Goal: Information Seeking & Learning: Learn about a topic

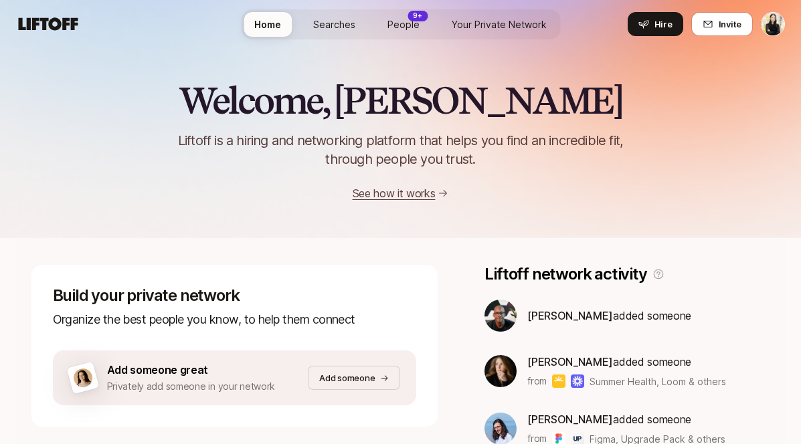
click at [316, 23] on span "Searches" at bounding box center [334, 24] width 42 height 14
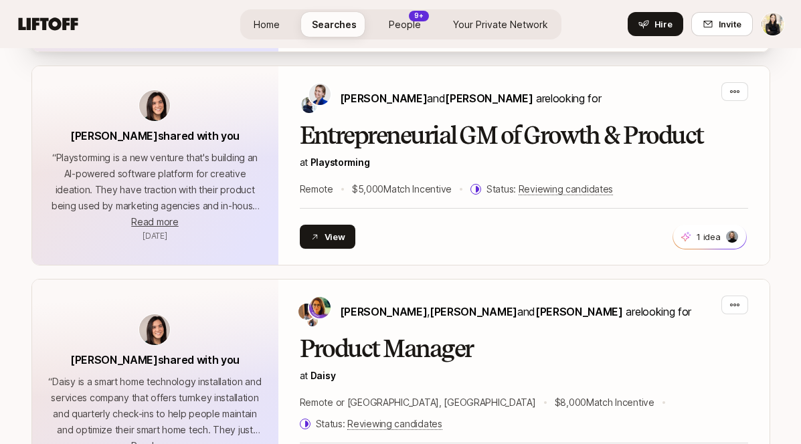
scroll to position [517, 0]
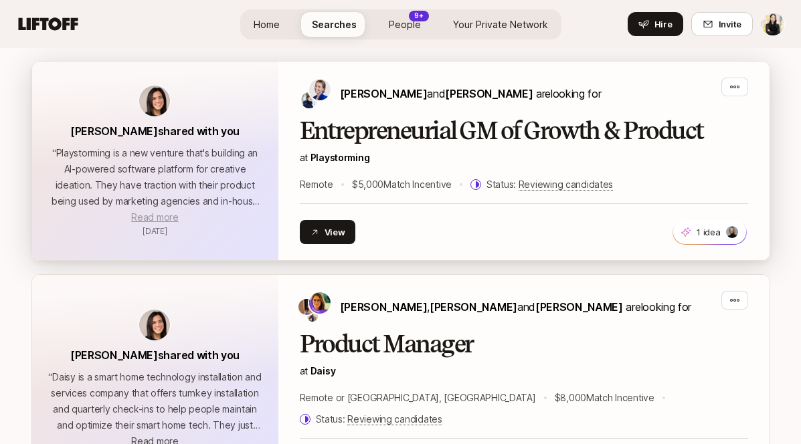
click at [151, 219] on span "Read more" at bounding box center [154, 216] width 47 height 11
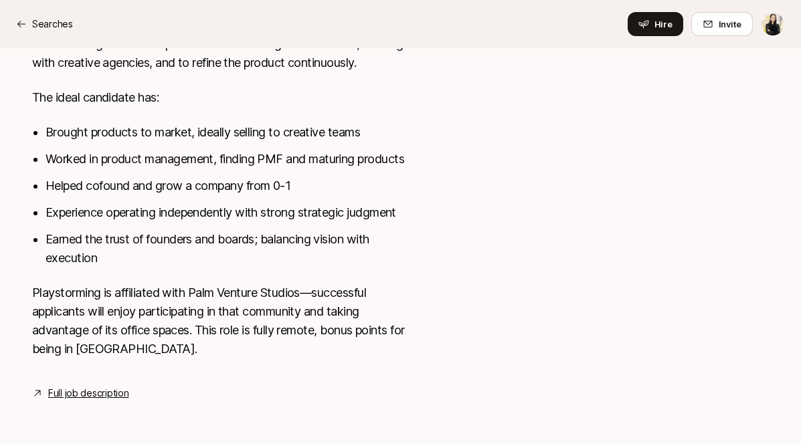
scroll to position [664, 0]
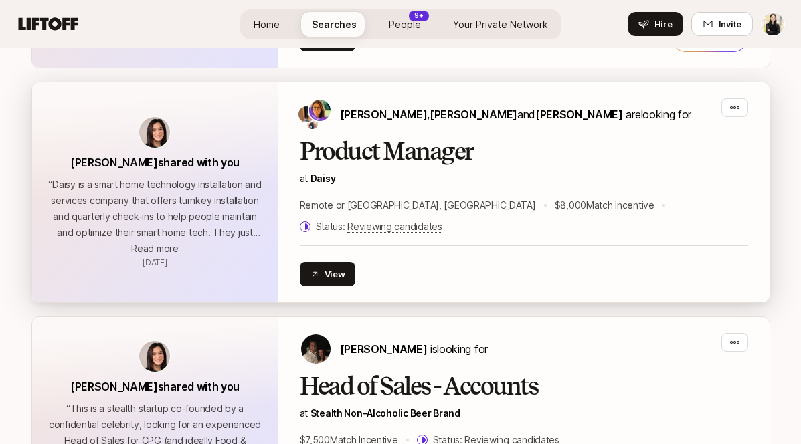
scroll to position [711, 0]
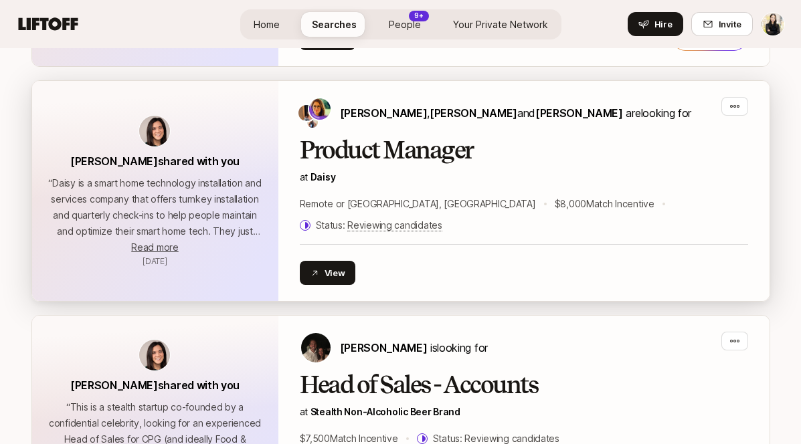
click at [184, 211] on p "“ Daisy is a smart home technology installation and services company that offer…" at bounding box center [155, 207] width 214 height 64
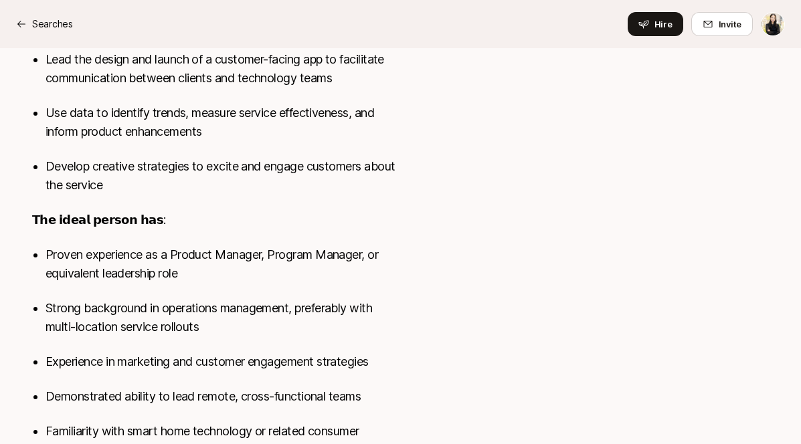
scroll to position [854, 0]
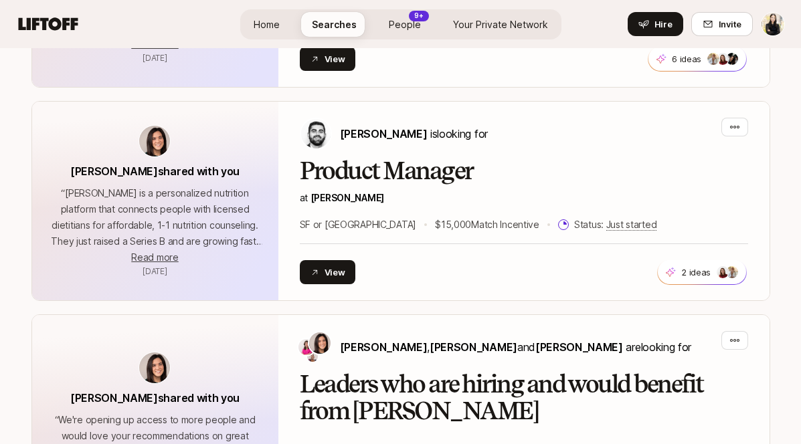
scroll to position [2233, 0]
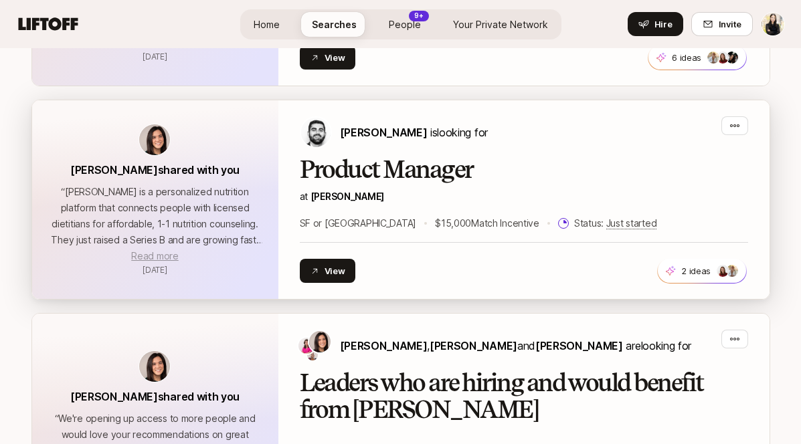
click at [159, 250] on span "Read more" at bounding box center [154, 255] width 47 height 11
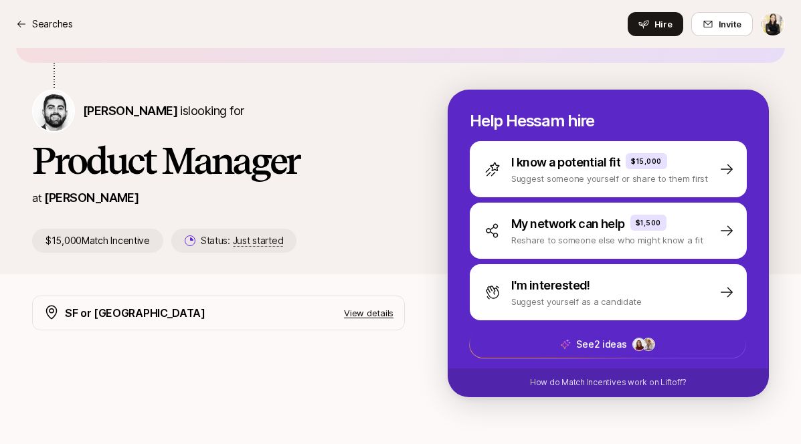
scroll to position [22, 0]
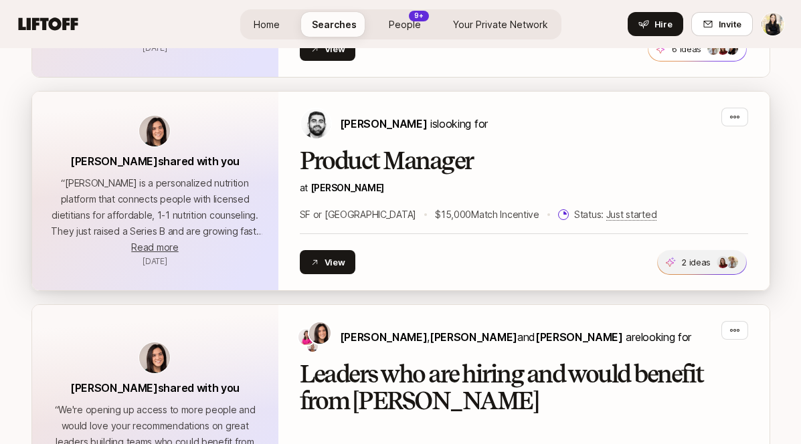
click at [682, 250] on span "2 ideas" at bounding box center [702, 262] width 88 height 24
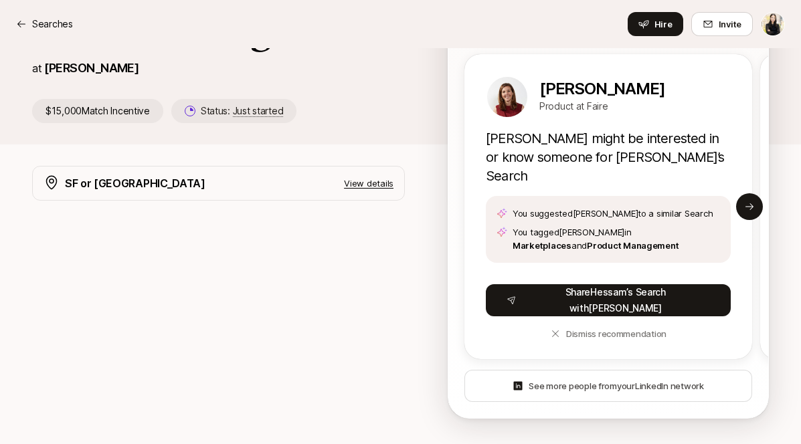
scroll to position [215, 0]
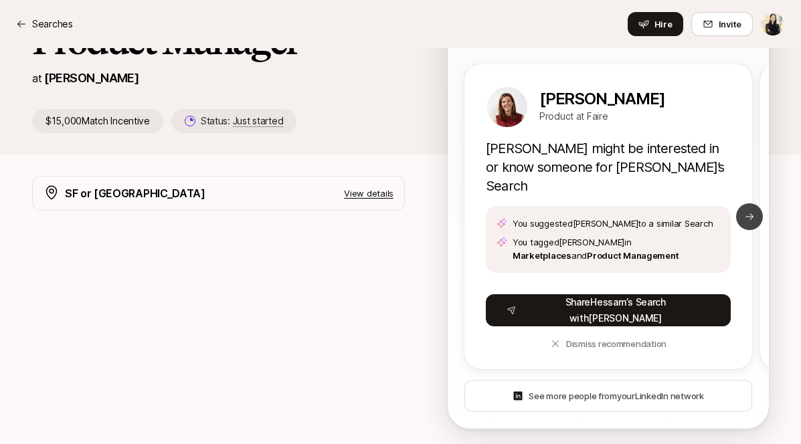
click at [739, 209] on button "Next slide" at bounding box center [749, 216] width 27 height 27
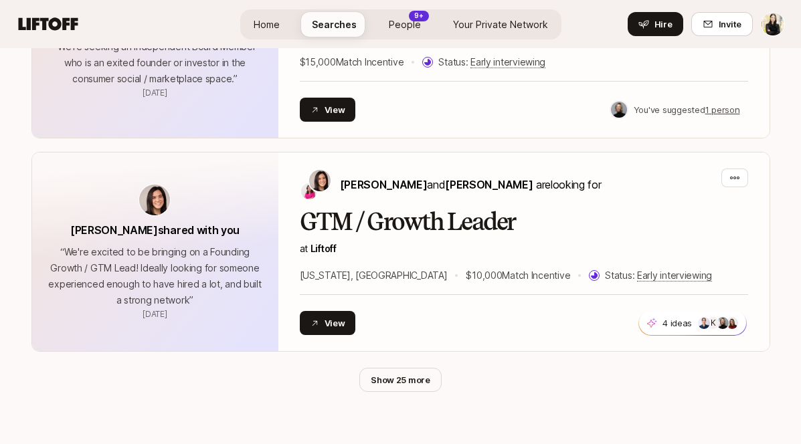
scroll to position [4398, 0]
